Goal: Navigation & Orientation: Find specific page/section

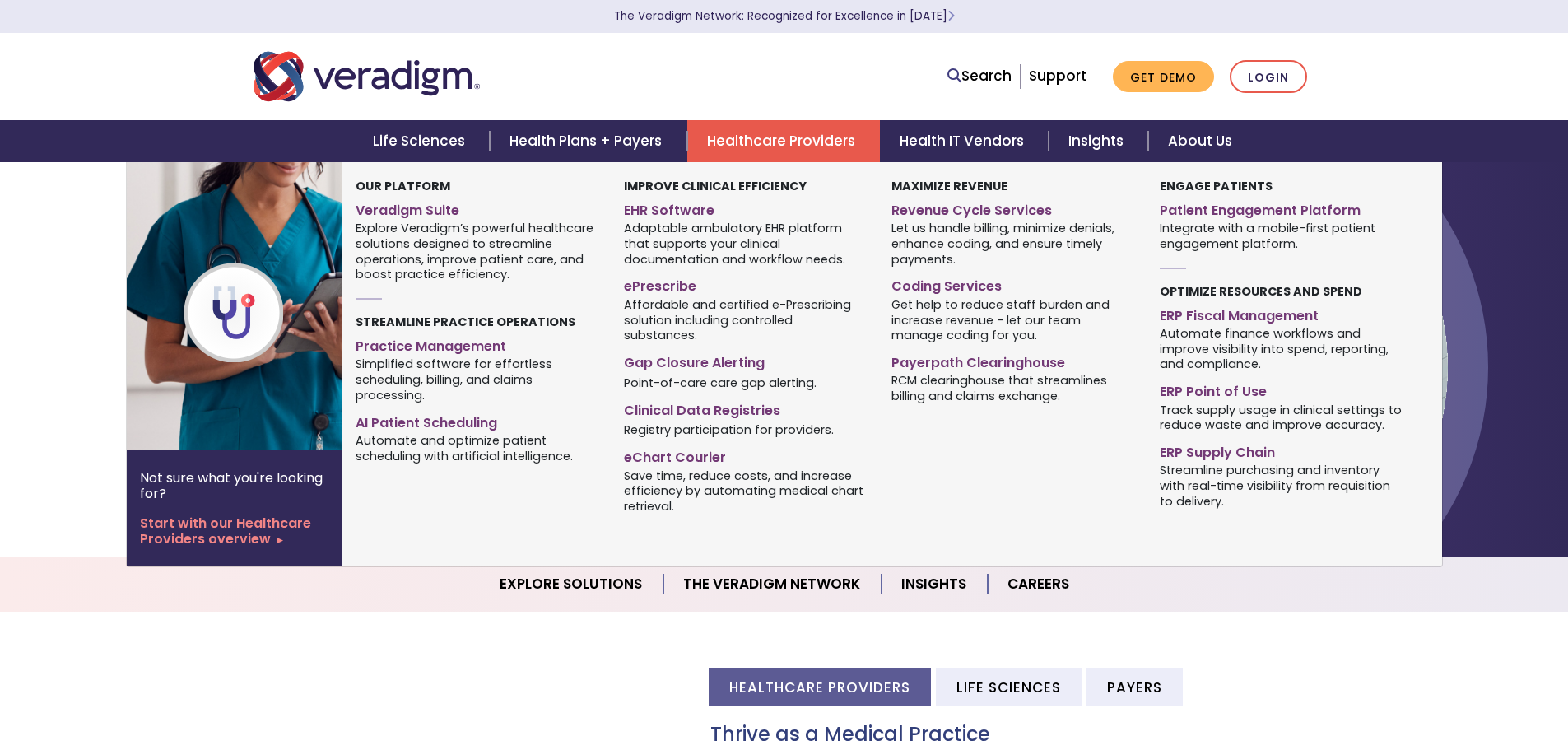
click at [819, 154] on link "Healthcare Providers" at bounding box center [784, 140] width 193 height 42
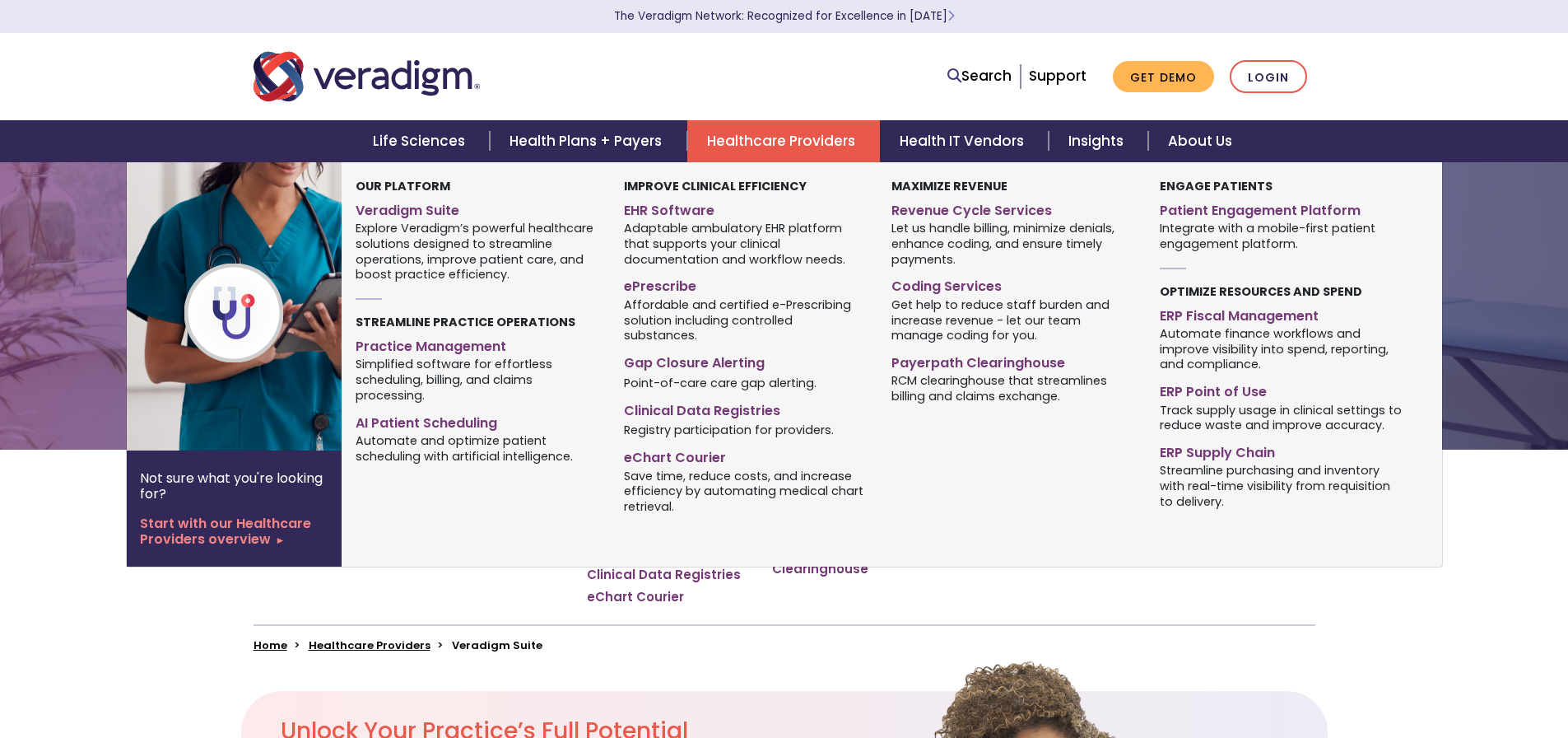
click at [804, 145] on link "Healthcare Providers" at bounding box center [784, 140] width 193 height 42
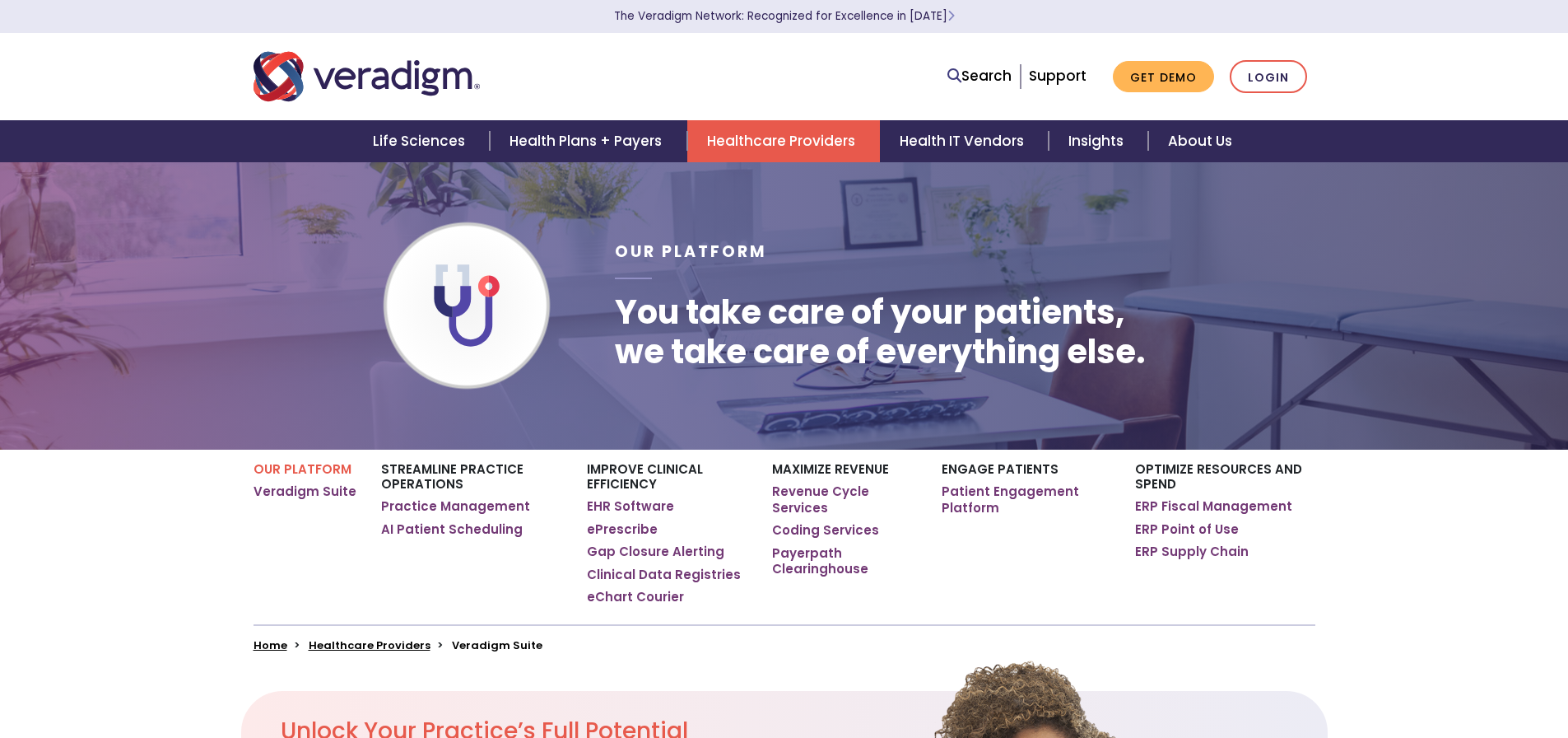
click at [804, 145] on link "Healthcare Providers" at bounding box center [784, 140] width 193 height 42
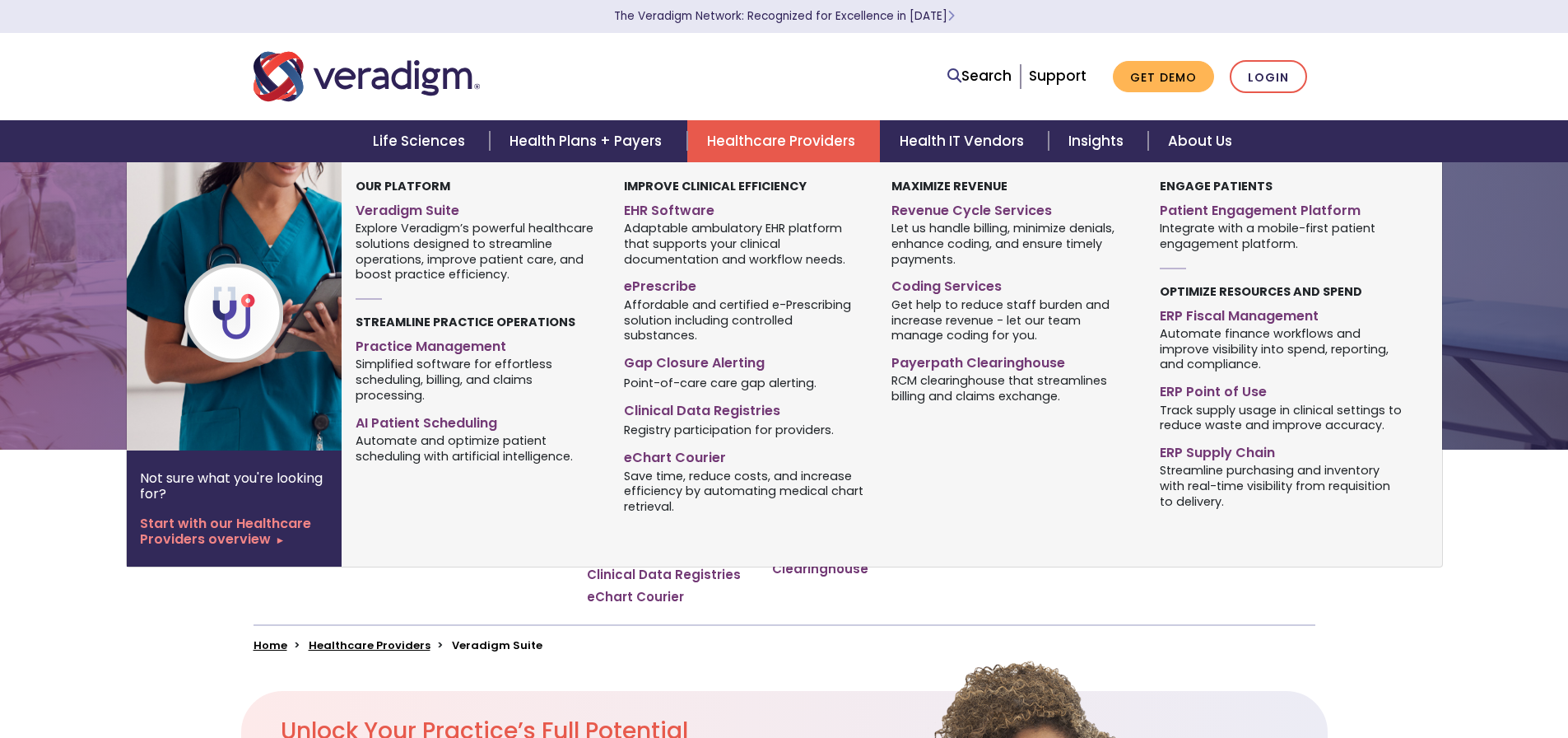
click at [434, 362] on span "Simplified software for effortless scheduling, billing, and claims processing." at bounding box center [476, 379] width 242 height 48
click at [442, 345] on link "Practice Management" at bounding box center [476, 344] width 242 height 24
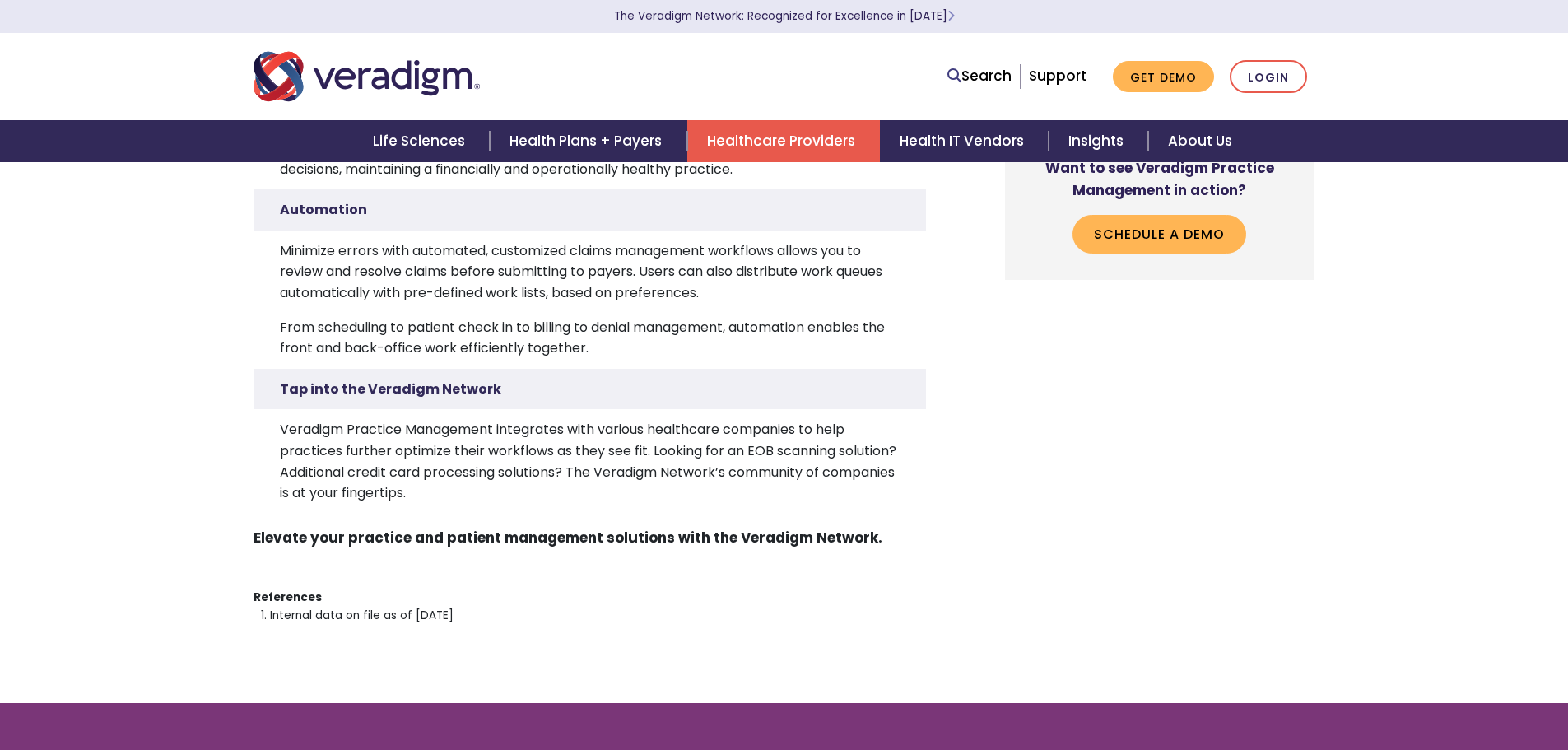
scroll to position [4447, 0]
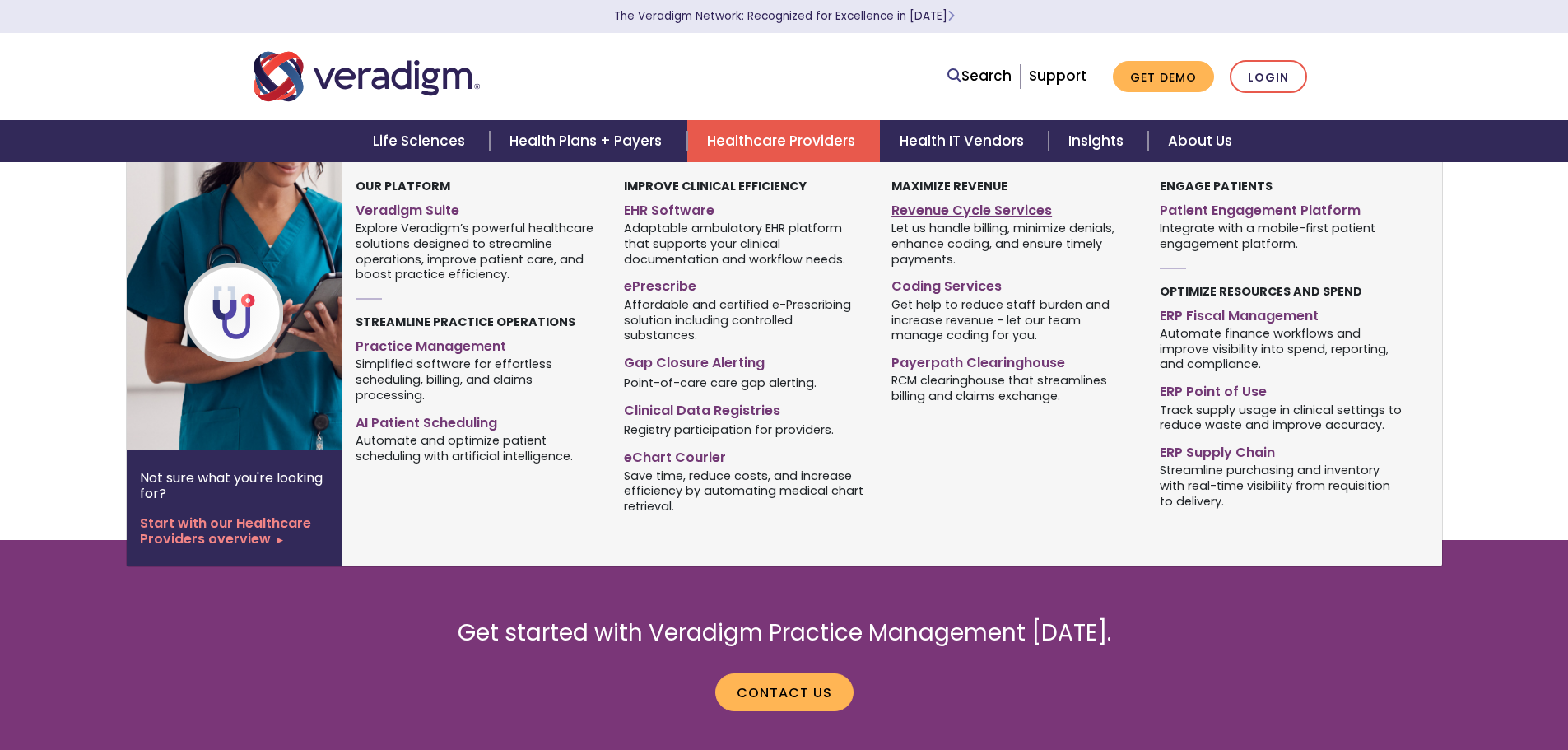
click at [952, 215] on link "Revenue Cycle Services" at bounding box center [1013, 208] width 242 height 24
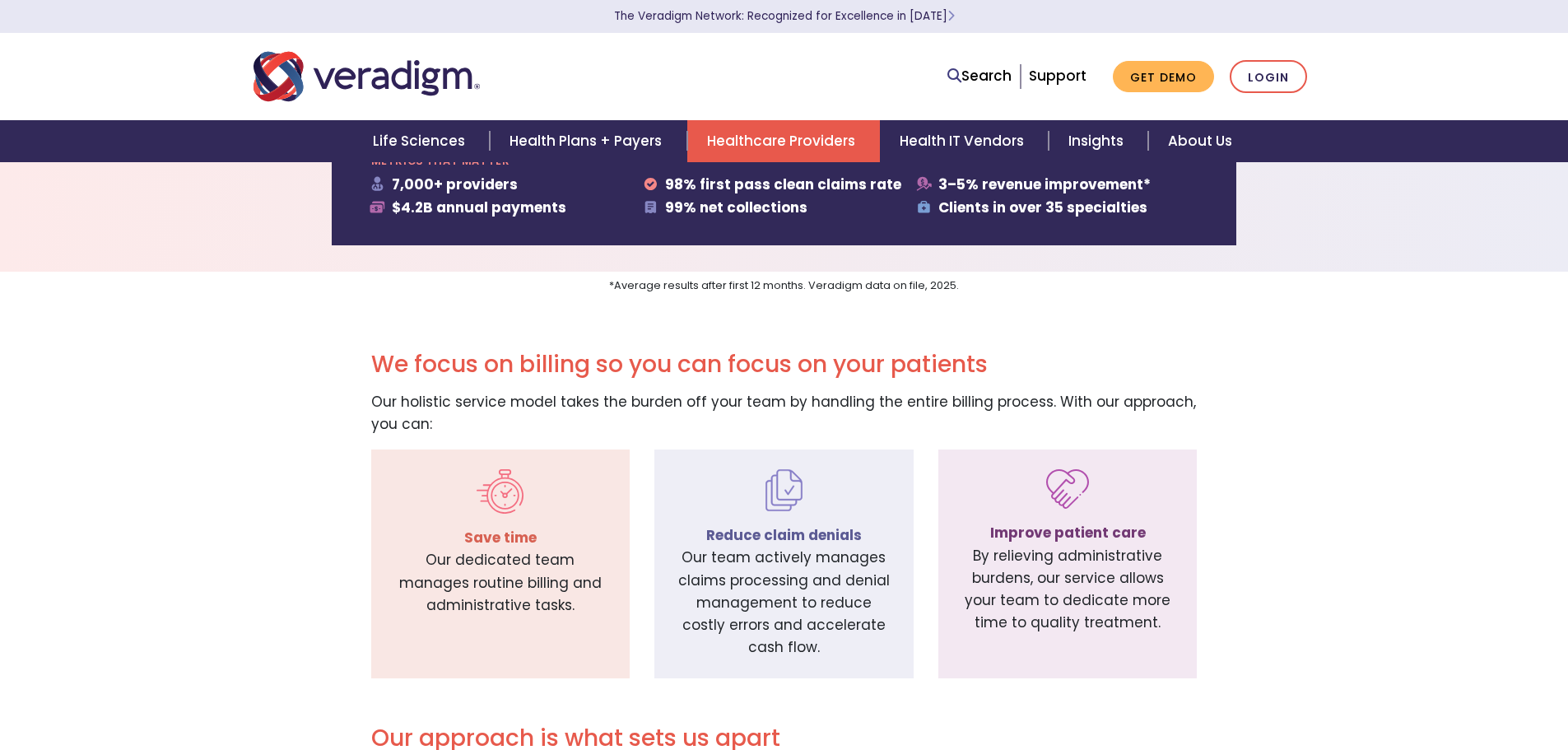
scroll to position [742, 0]
